Goal: Find specific page/section

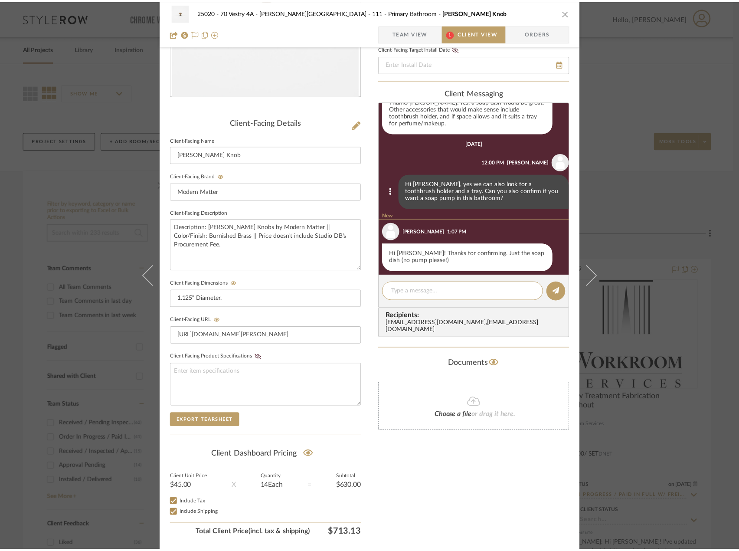
scroll to position [309, 0]
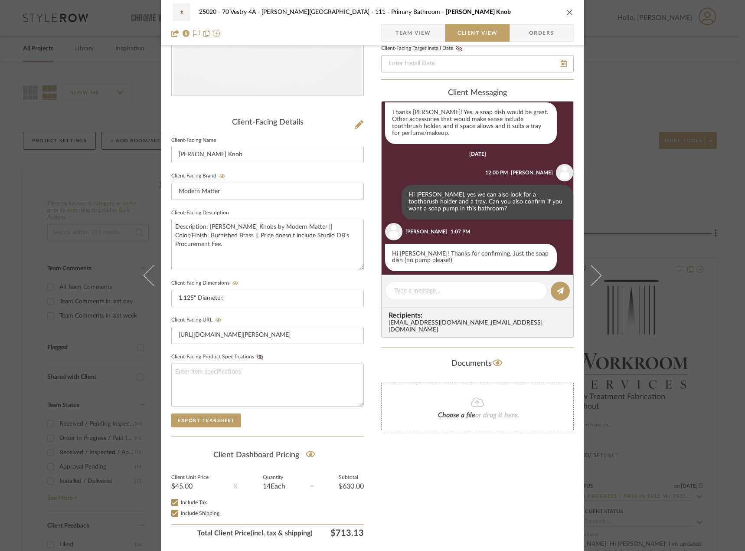
click at [31, 115] on div "25020 - 70 Vestry 4A - Grant-Stanleigh 111 - Primary Bathroom Marcelle Knob Tea…" at bounding box center [372, 275] width 745 height 551
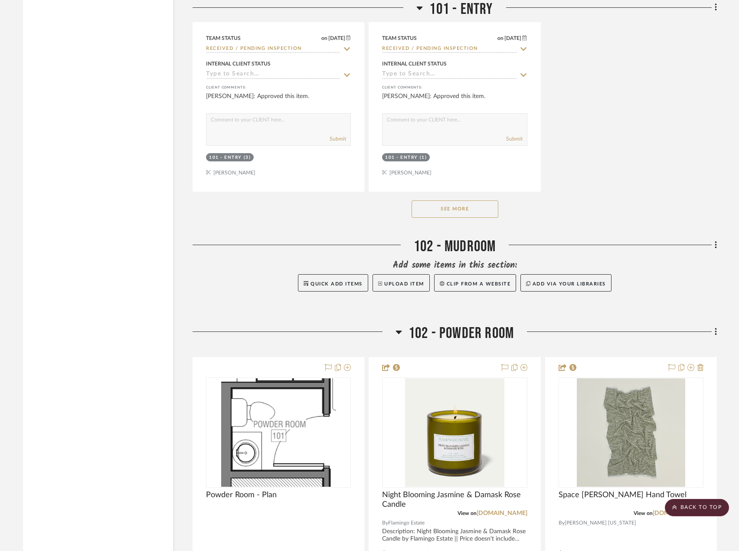
scroll to position [2212, 0]
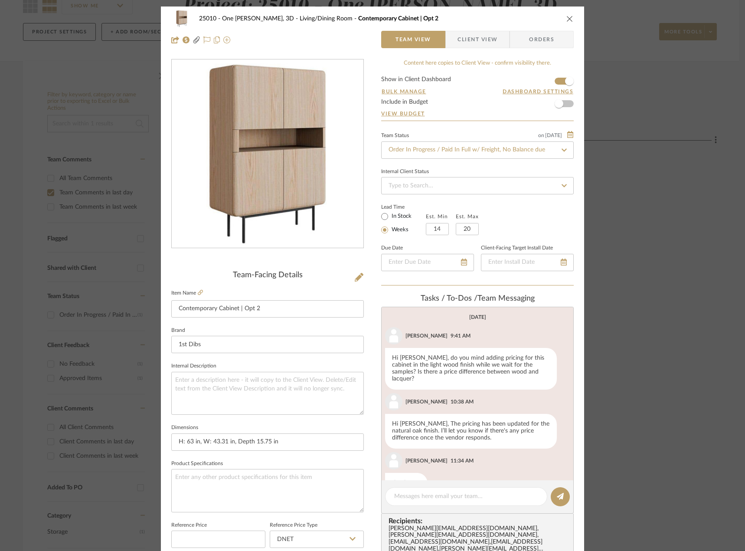
scroll to position [790, 0]
